Goal: Navigation & Orientation: Find specific page/section

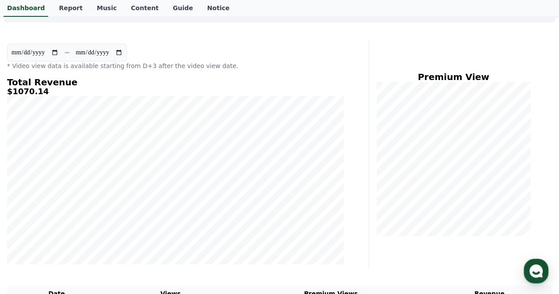
scroll to position [44, 0]
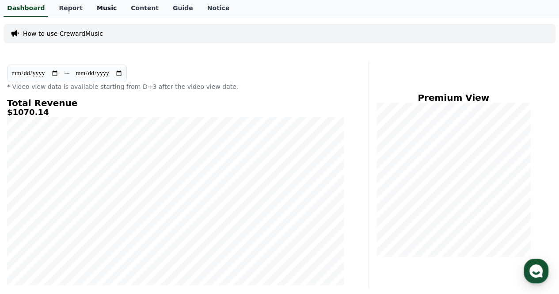
click at [97, 14] on link "Music" at bounding box center [107, 8] width 34 height 17
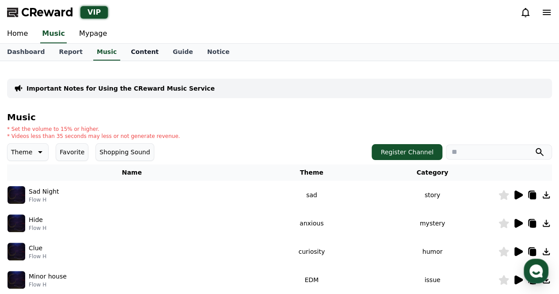
click at [128, 55] on link "Content" at bounding box center [145, 52] width 42 height 17
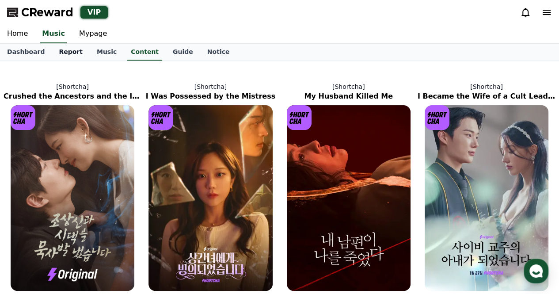
click at [67, 53] on link "Report" at bounding box center [71, 52] width 38 height 17
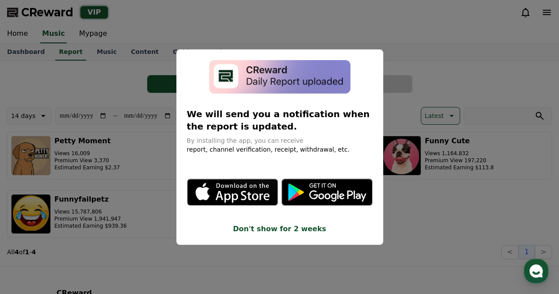
click at [86, 36] on button "close modal" at bounding box center [279, 147] width 559 height 294
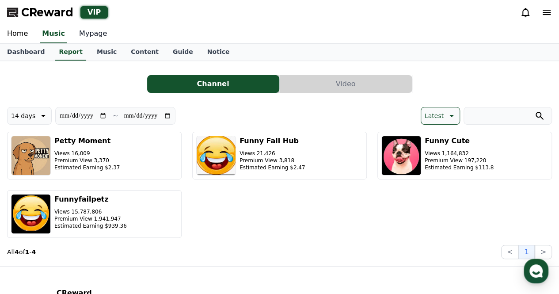
click at [87, 36] on link "Mypage" at bounding box center [93, 34] width 42 height 19
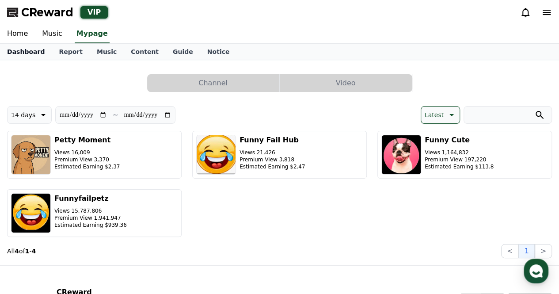
select select "**********"
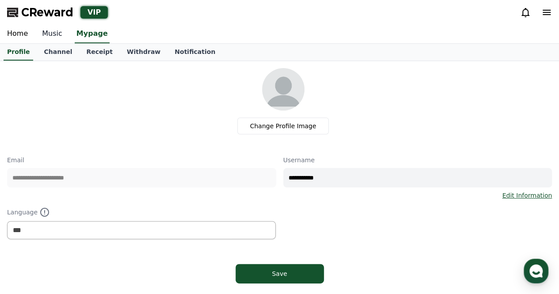
click at [57, 34] on link "Music" at bounding box center [52, 34] width 34 height 19
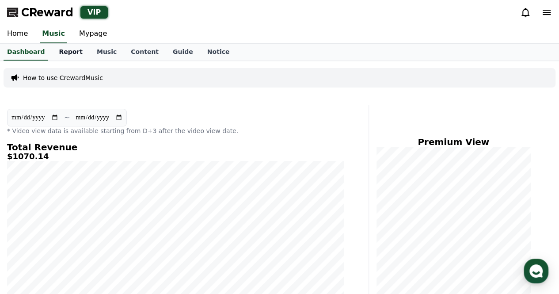
click at [55, 53] on link "Report" at bounding box center [71, 52] width 38 height 17
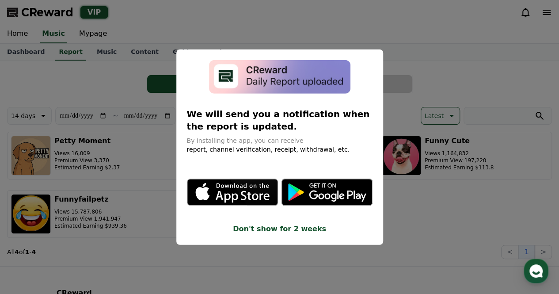
click at [421, 53] on button "close modal" at bounding box center [279, 147] width 559 height 294
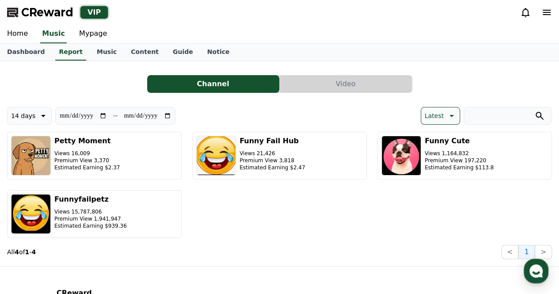
click at [48, 15] on span "CReward" at bounding box center [47, 12] width 52 height 14
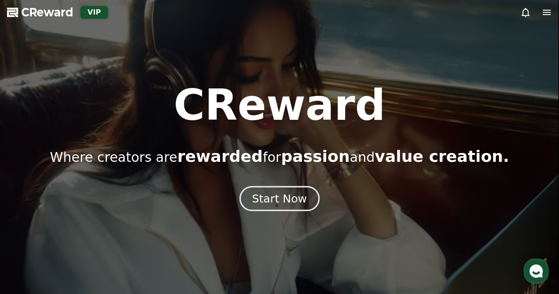
click at [256, 199] on button "Start Now" at bounding box center [280, 198] width 80 height 25
